Goal: Find specific page/section: Find specific page/section

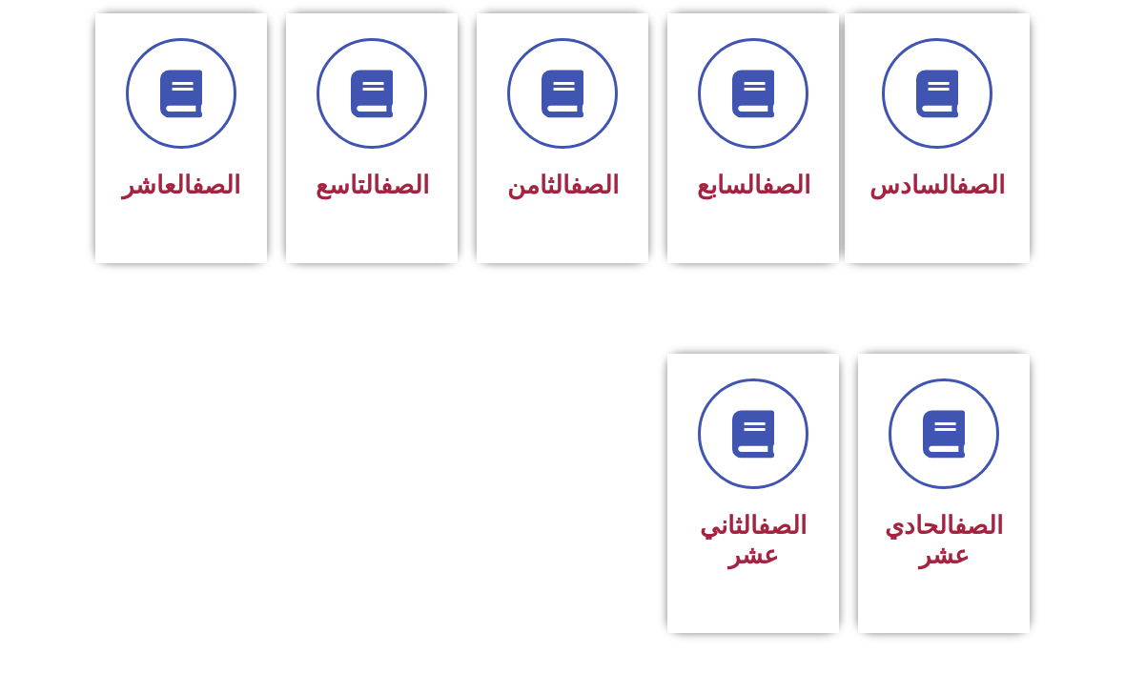
scroll to position [833, 0]
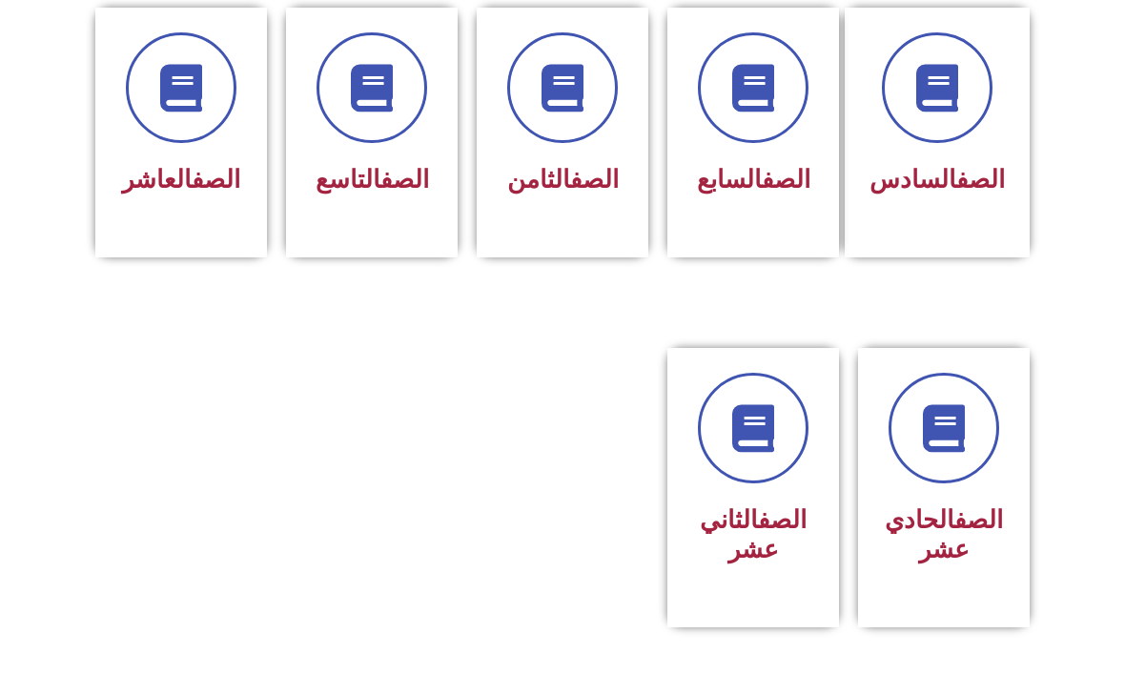
click at [732, 152] on div "الصف السابع" at bounding box center [753, 118] width 122 height 172
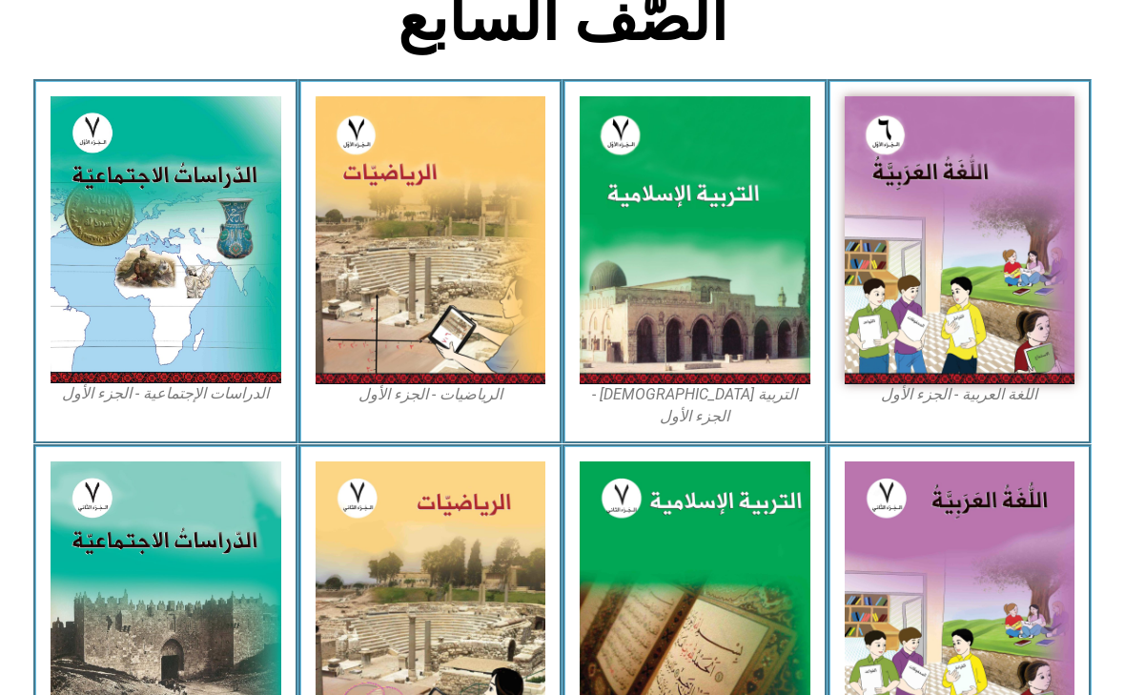
scroll to position [493, 0]
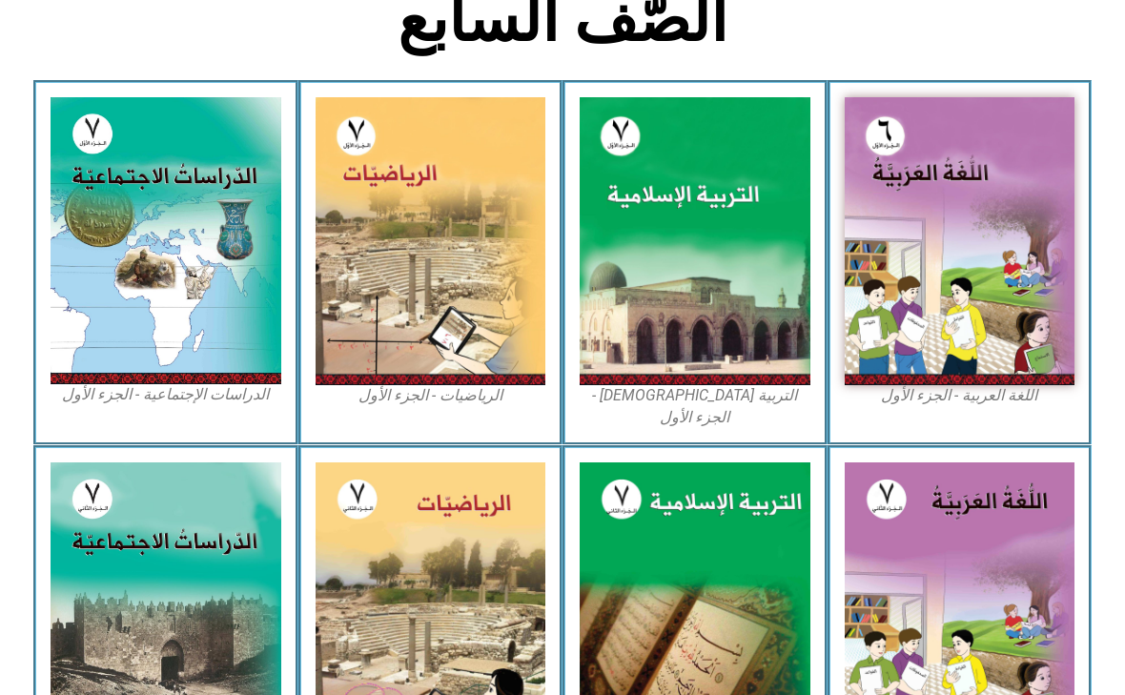
click at [91, 106] on img at bounding box center [166, 240] width 231 height 287
click at [211, 323] on img at bounding box center [166, 240] width 231 height 287
click at [249, 295] on img at bounding box center [166, 240] width 231 height 287
click at [246, 306] on img at bounding box center [166, 240] width 231 height 287
click at [96, 151] on img at bounding box center [166, 240] width 231 height 287
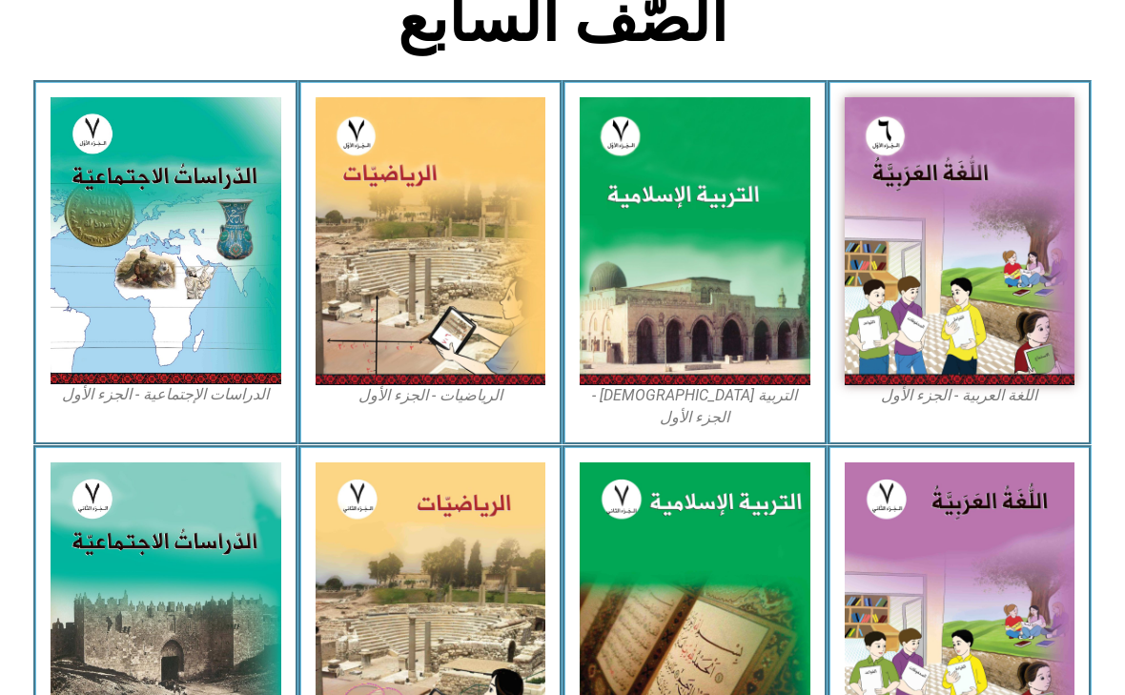
click at [243, 262] on img at bounding box center [166, 240] width 231 height 287
click at [213, 230] on img at bounding box center [166, 240] width 231 height 287
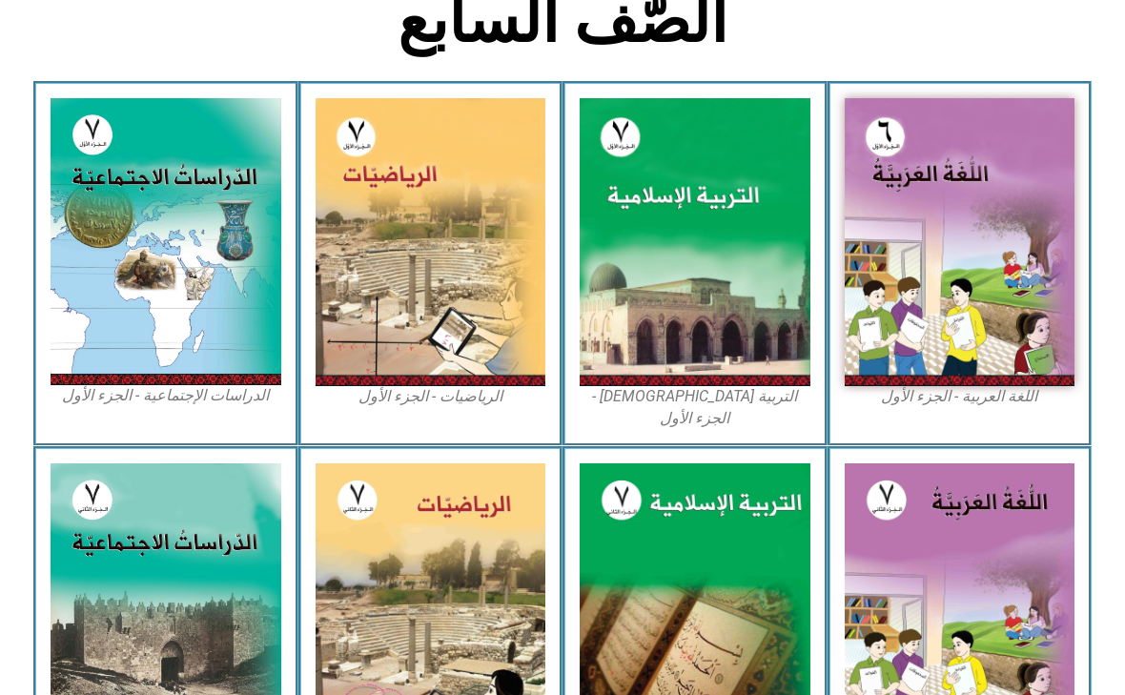
click at [185, 287] on img at bounding box center [166, 241] width 231 height 287
click at [145, 275] on img at bounding box center [166, 241] width 231 height 287
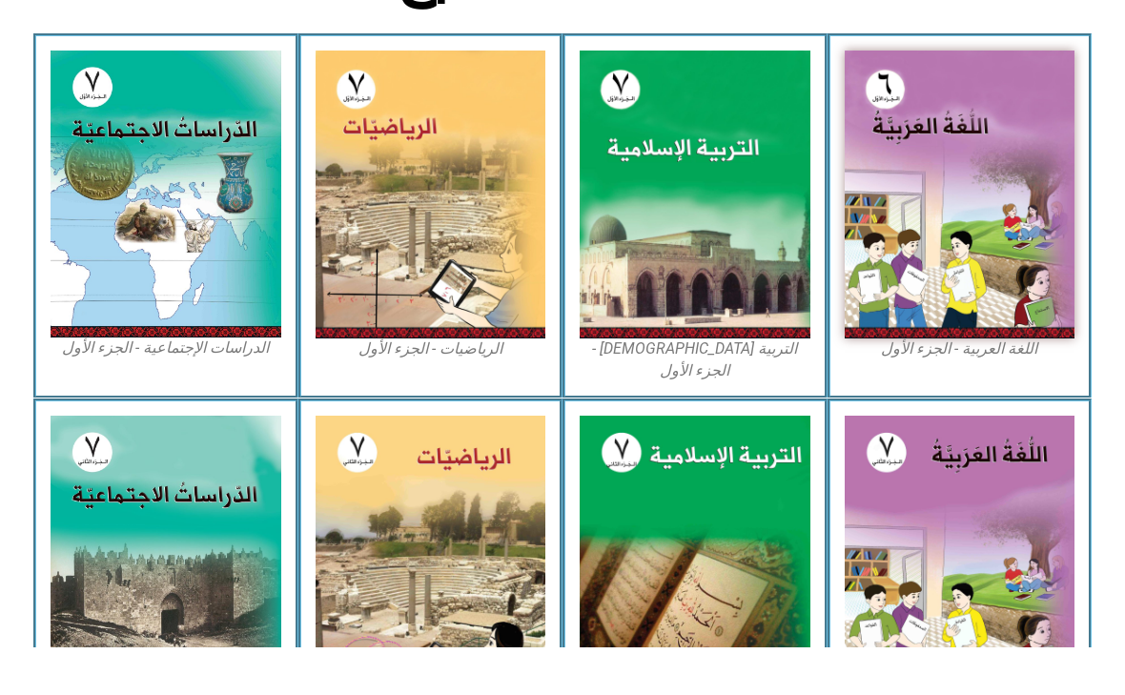
click at [180, 362] on div "الدراسات الإجتماعية - الجزء الأول​" at bounding box center [165, 263] width 265 height 365
click at [149, 335] on img at bounding box center [166, 241] width 231 height 287
click at [132, 344] on img at bounding box center [166, 241] width 231 height 287
click at [147, 295] on img at bounding box center [166, 241] width 231 height 287
click at [134, 280] on img at bounding box center [166, 241] width 231 height 287
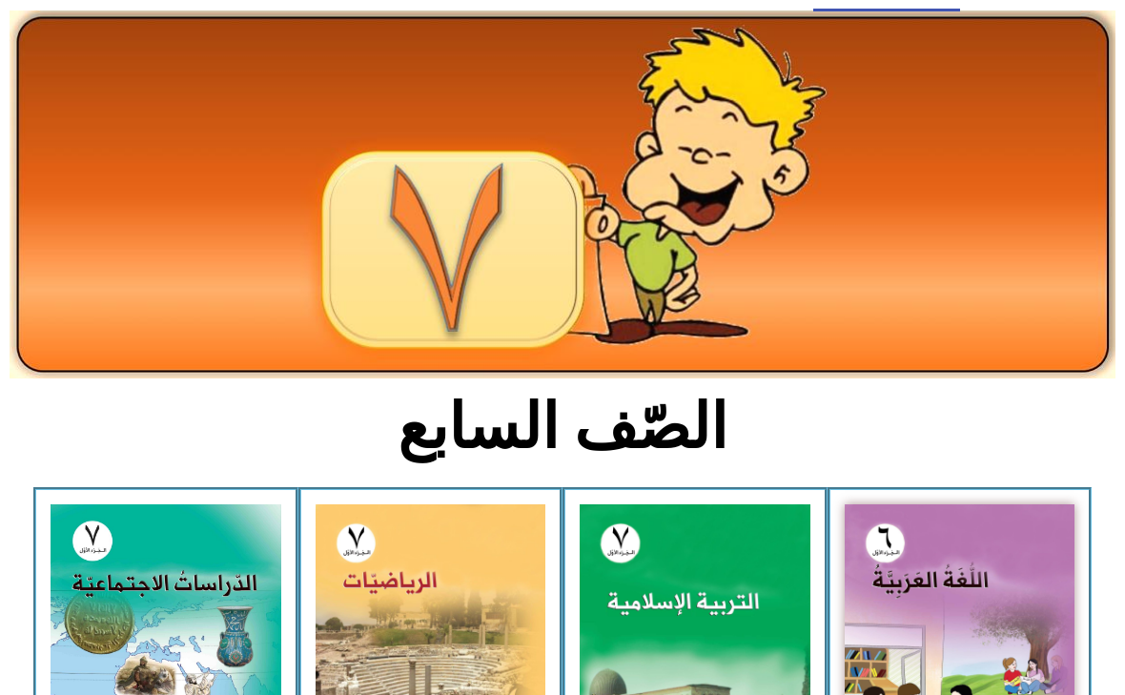
scroll to position [0, 0]
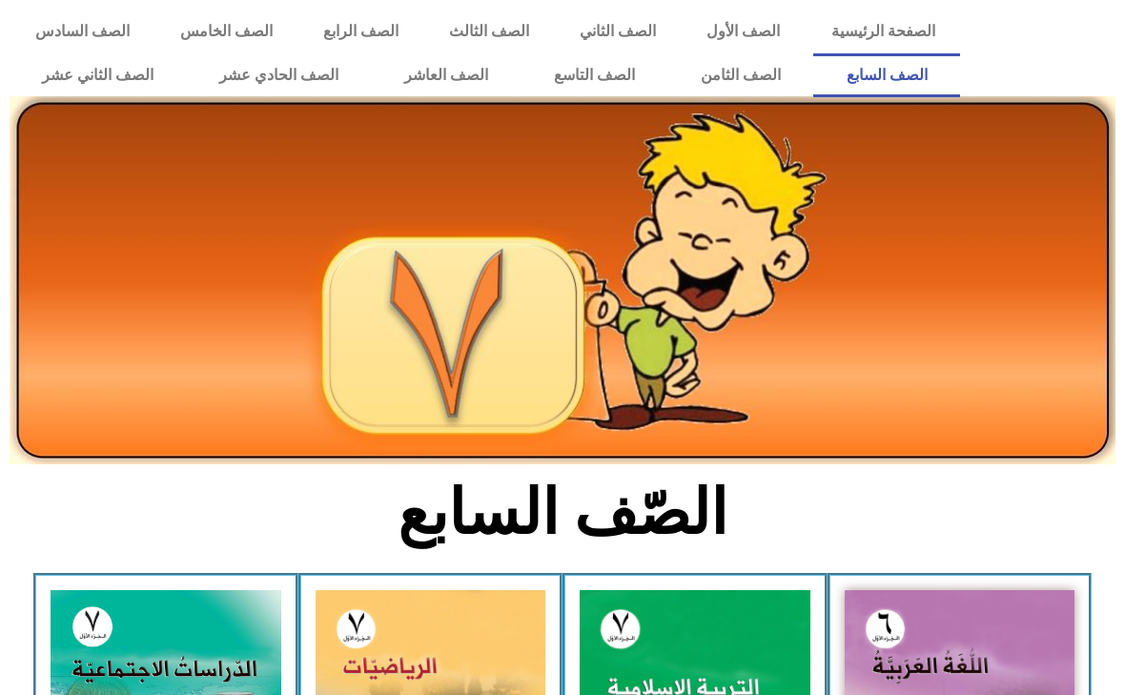
click at [752, 30] on link "الصف الأول" at bounding box center [743, 32] width 124 height 44
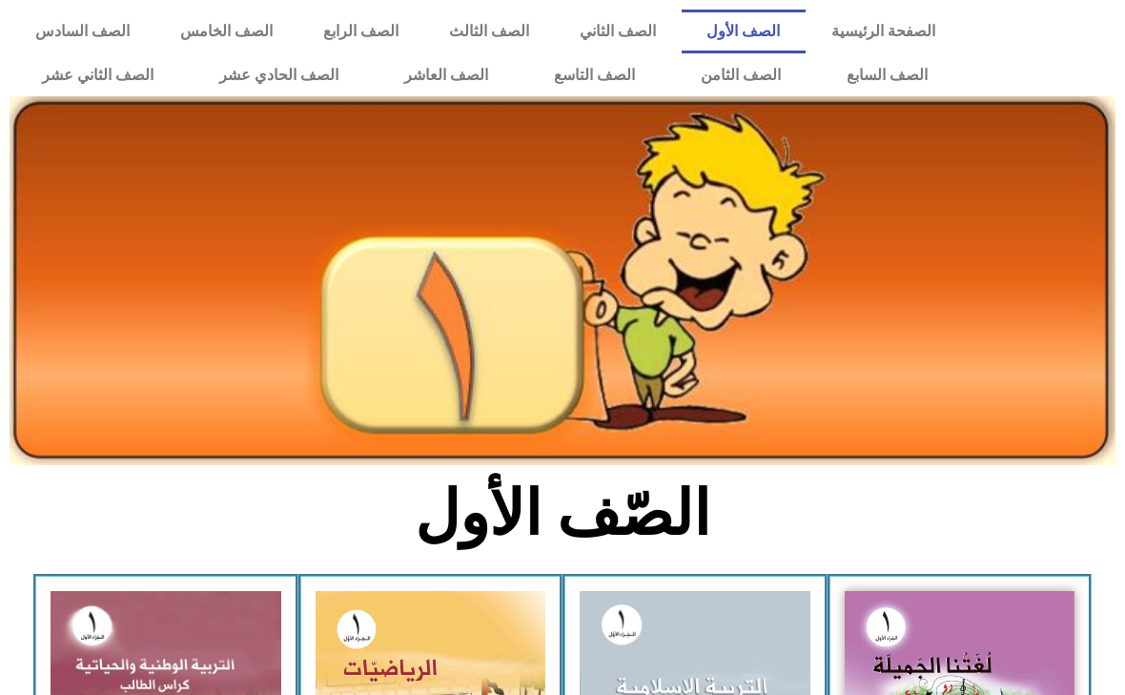
click at [877, 57] on link "الصف السابع" at bounding box center [886, 75] width 147 height 44
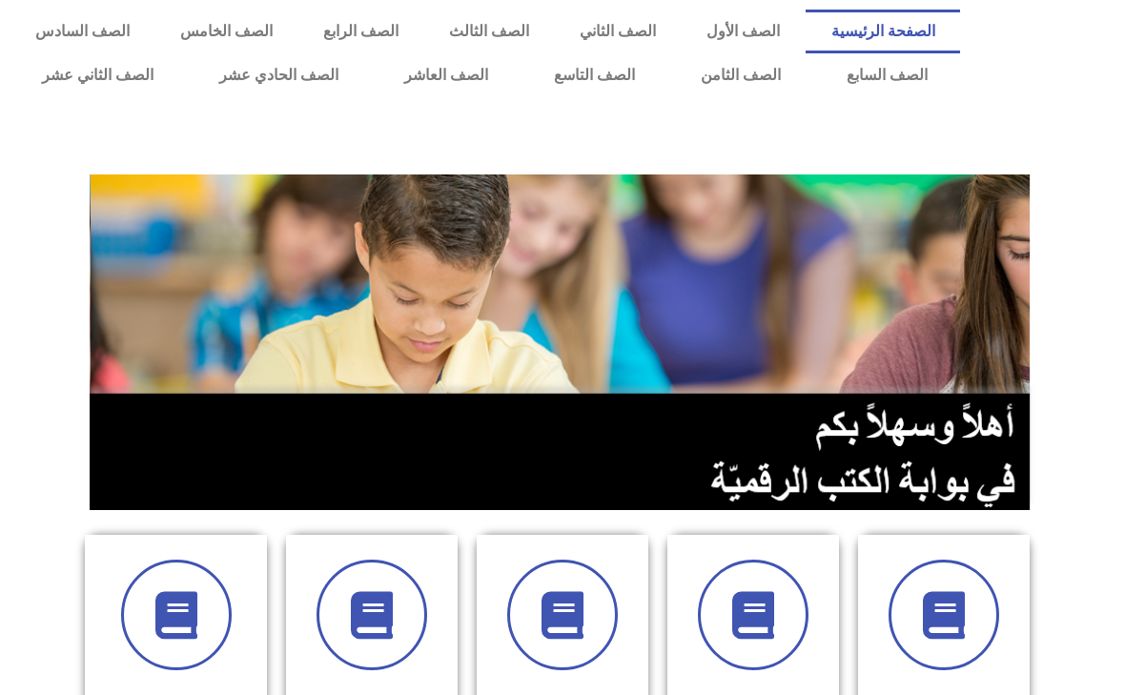
click at [918, 75] on link "الصف السابع" at bounding box center [886, 75] width 147 height 44
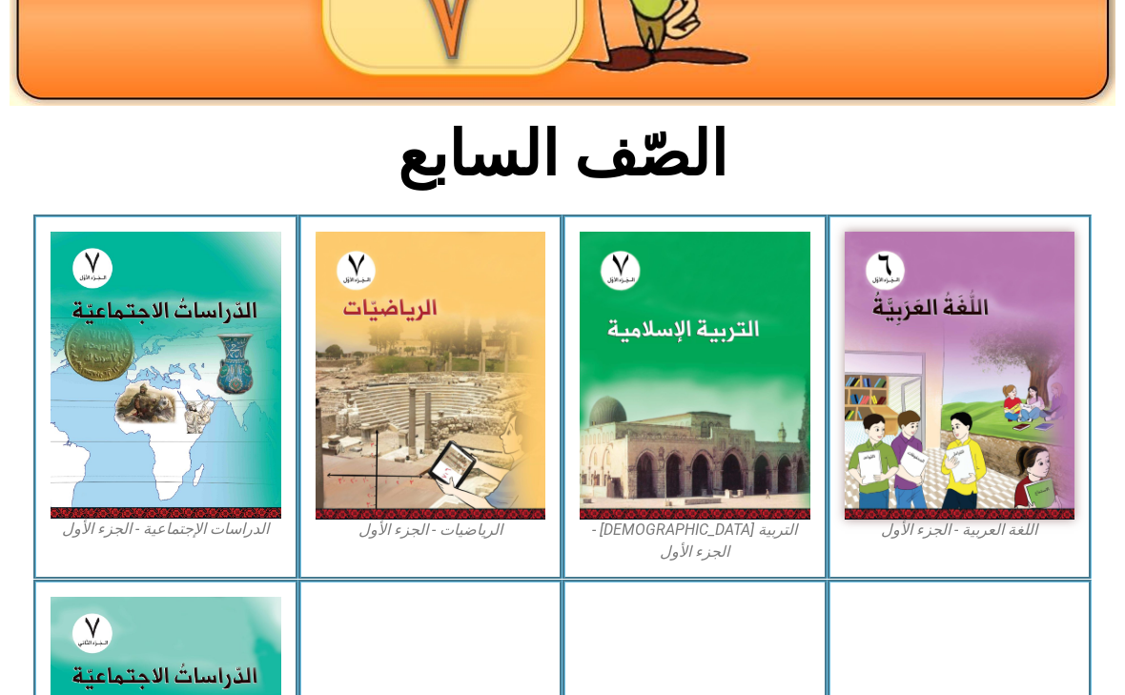
scroll to position [384, 0]
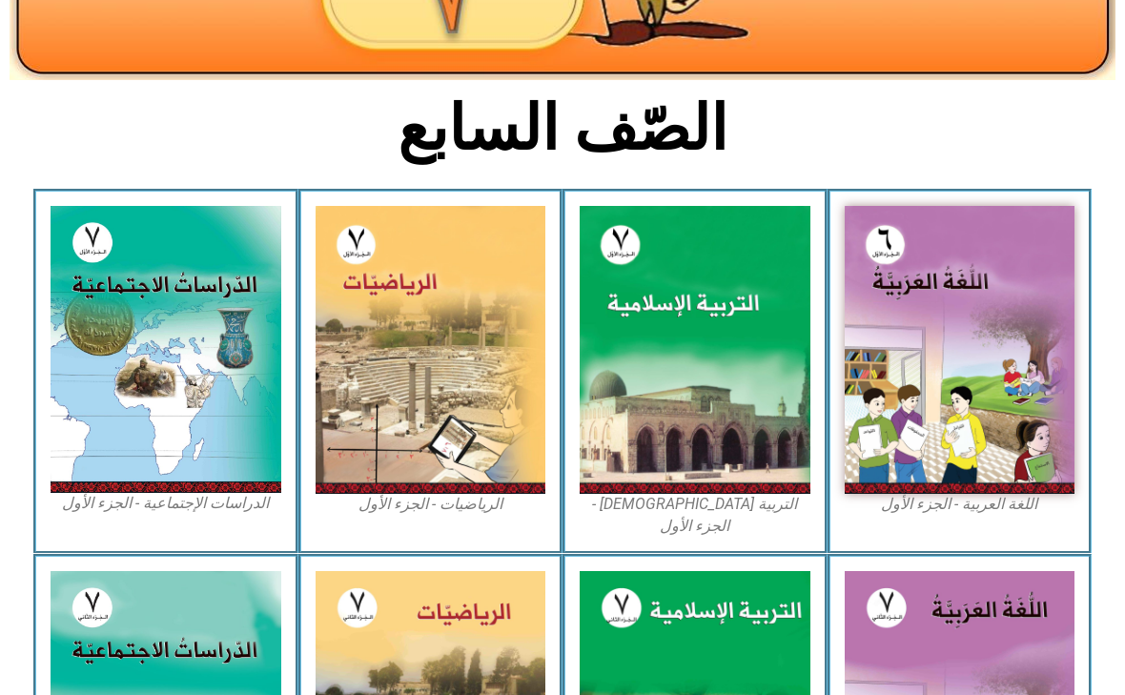
click at [101, 314] on img at bounding box center [166, 349] width 231 height 287
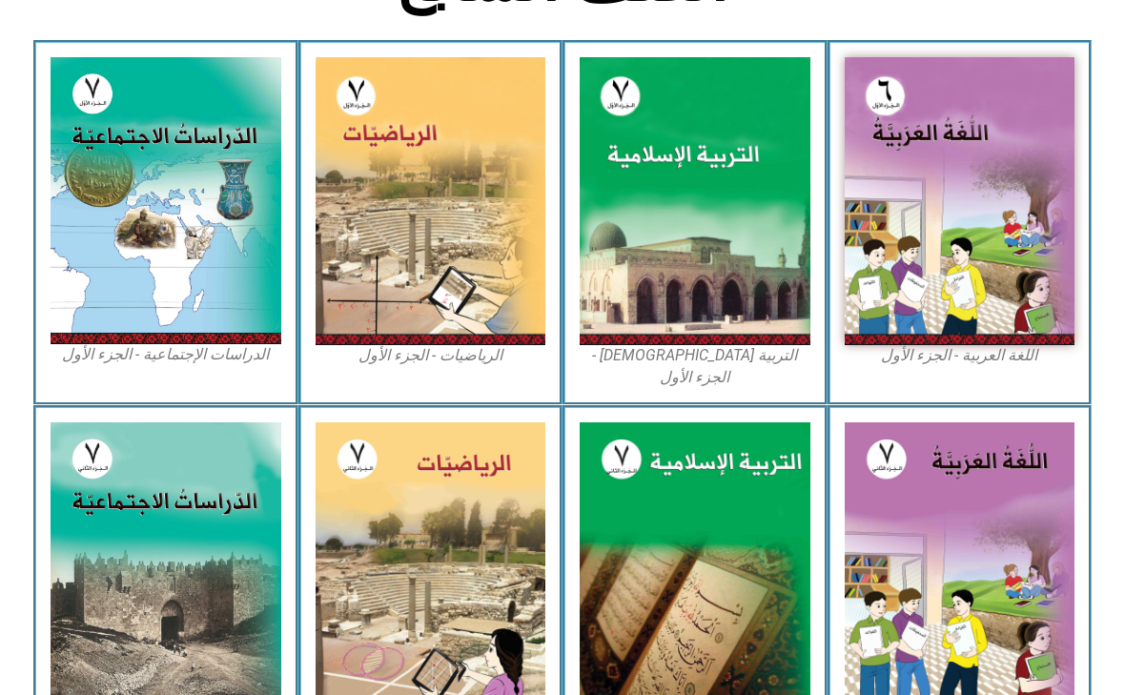
scroll to position [665, 0]
